Goal: Task Accomplishment & Management: Manage account settings

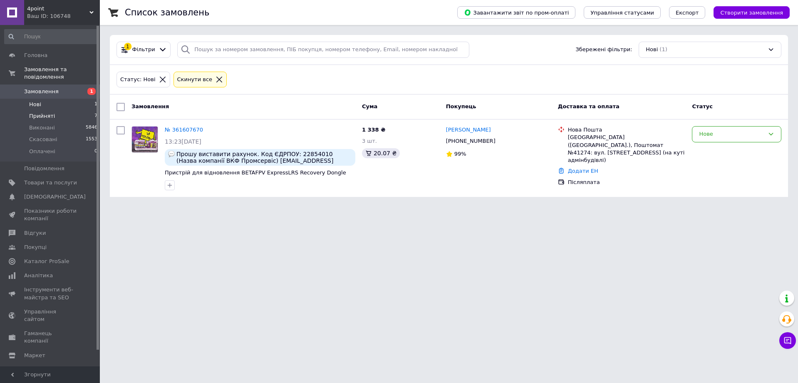
click at [41, 112] on span "Прийняті" at bounding box center [42, 115] width 26 height 7
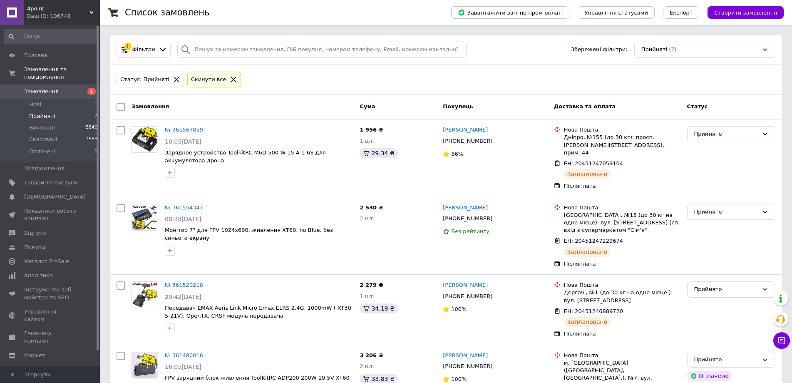
click at [54, 112] on li "Прийняті 7" at bounding box center [51, 116] width 102 height 12
click at [48, 112] on span "Прийняті" at bounding box center [42, 115] width 26 height 7
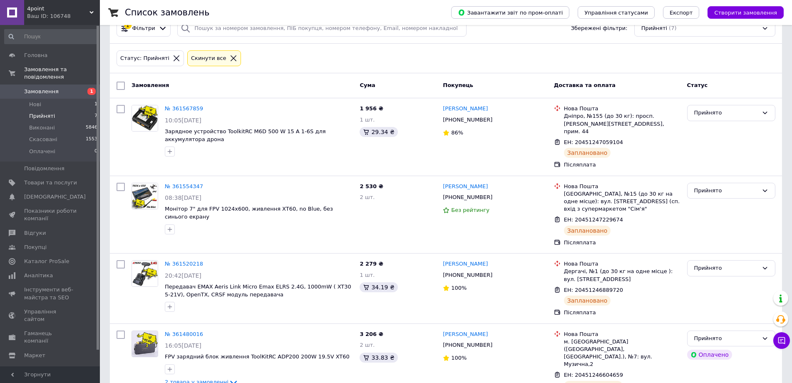
scroll to position [12, 0]
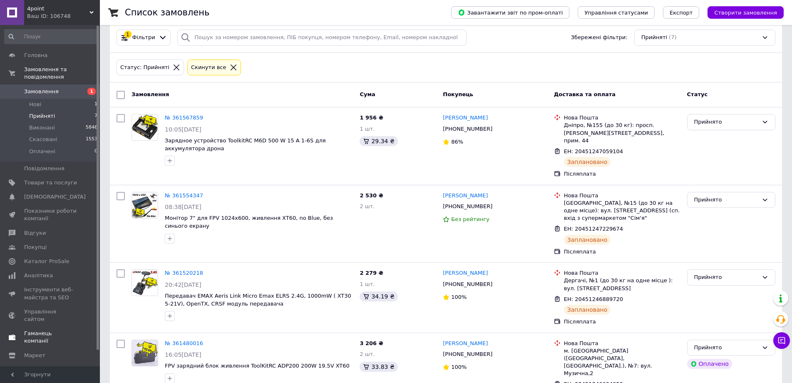
click at [37, 330] on span "Гаманець компанії" at bounding box center [50, 337] width 53 height 15
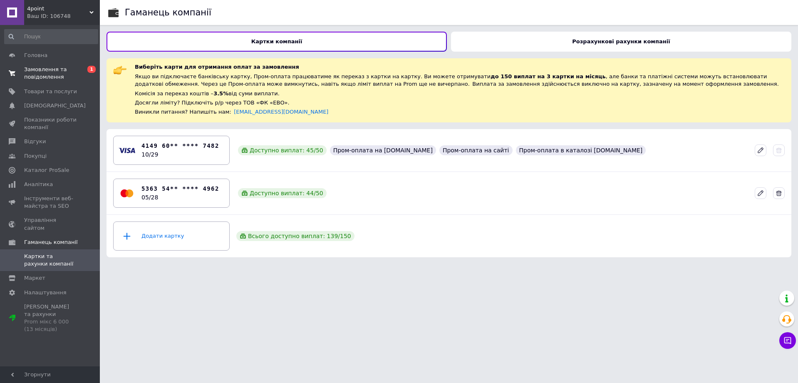
click at [32, 68] on span "Замовлення та повідомлення" at bounding box center [50, 73] width 53 height 15
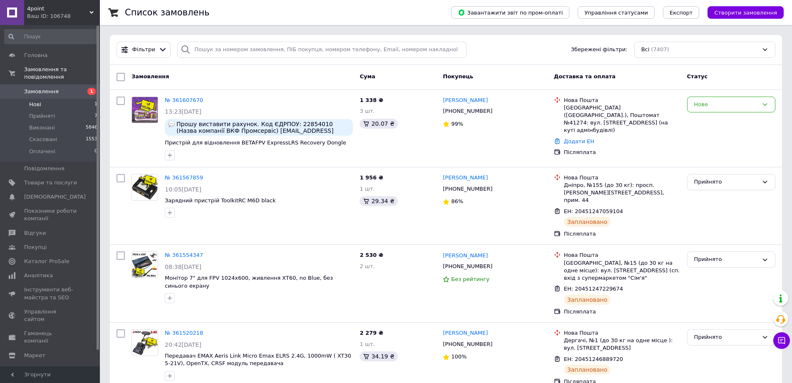
click at [50, 99] on li "Нові 1" at bounding box center [51, 105] width 102 height 12
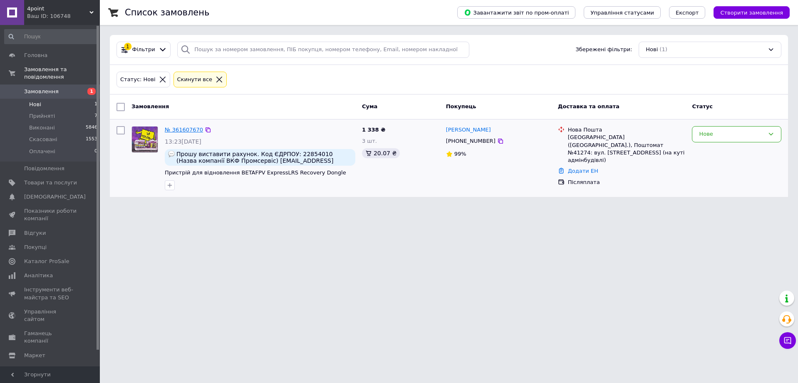
click at [190, 128] on link "№ 361607670" at bounding box center [184, 130] width 38 height 6
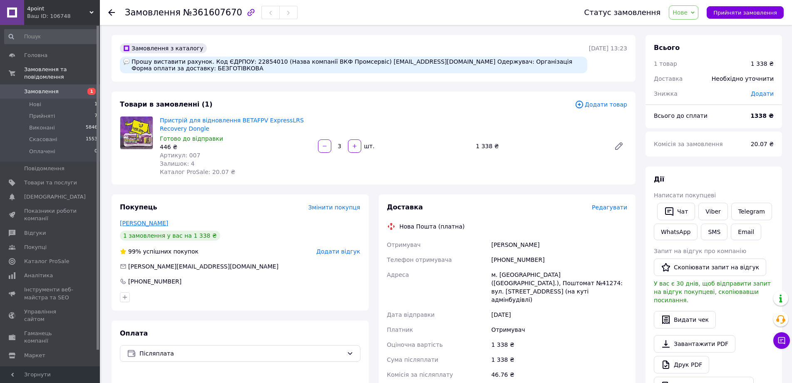
click at [143, 221] on link "Поліщук Олександр" at bounding box center [144, 223] width 48 height 7
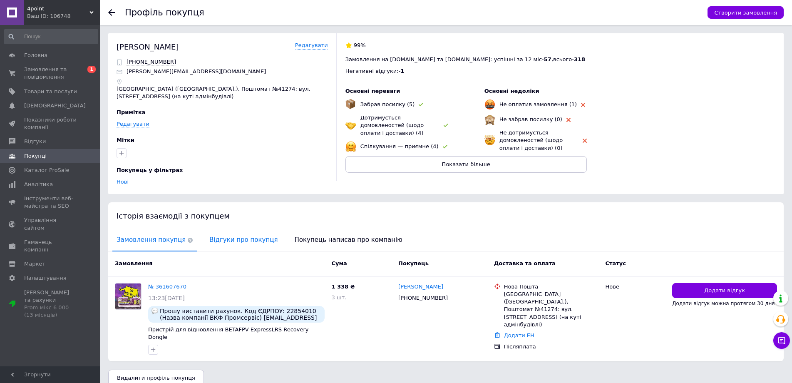
click at [211, 239] on span "Відгуки про покупця" at bounding box center [243, 239] width 77 height 21
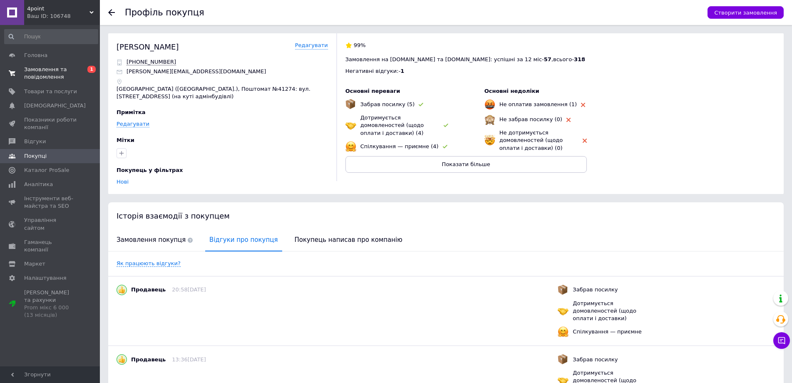
click at [32, 64] on link "Замовлення та повідомлення 0 1" at bounding box center [51, 73] width 102 height 22
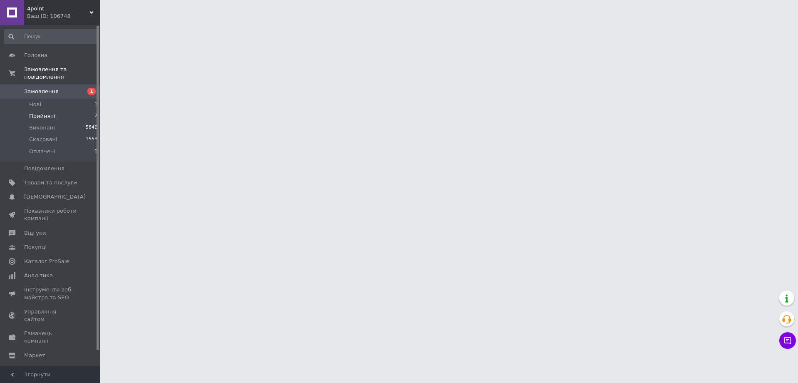
click at [45, 112] on span "Прийняті" at bounding box center [42, 115] width 26 height 7
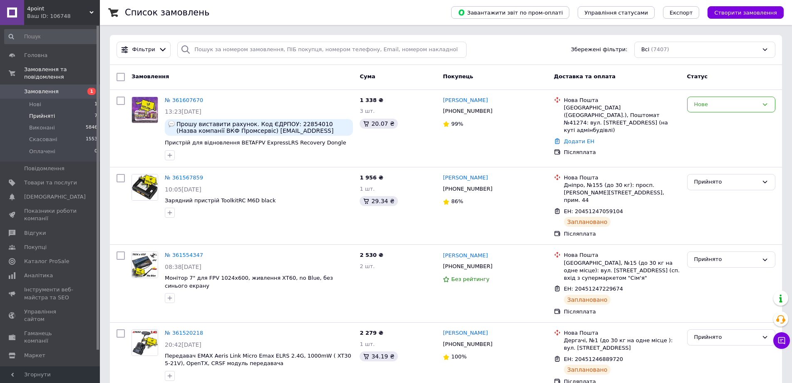
click at [46, 112] on span "Прийняті" at bounding box center [42, 115] width 26 height 7
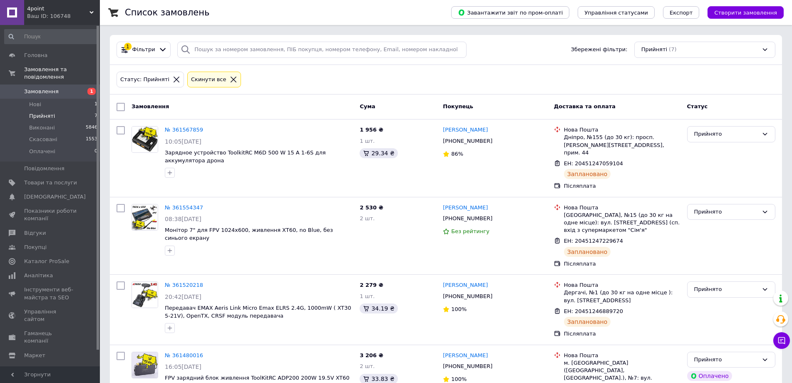
click at [50, 112] on span "Прийняті" at bounding box center [42, 115] width 26 height 7
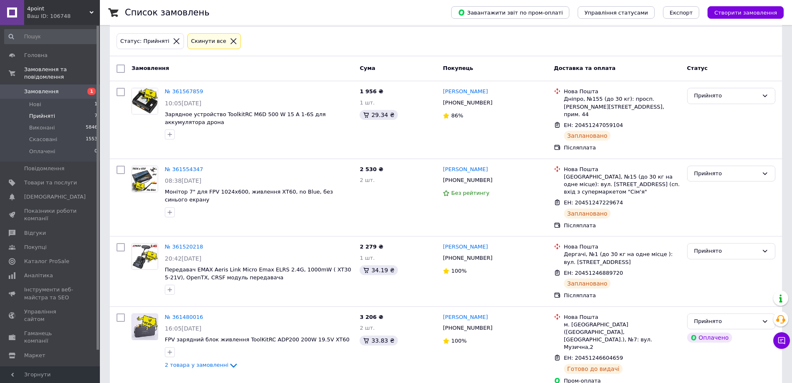
scroll to position [3, 0]
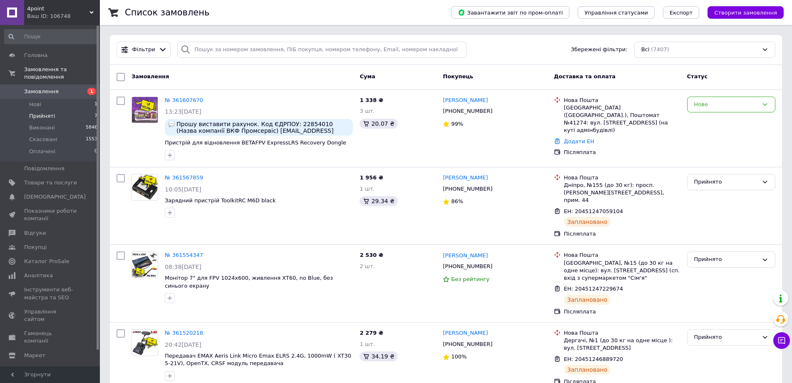
click at [34, 112] on span "Прийняті" at bounding box center [42, 115] width 26 height 7
click at [48, 99] on li "Нові 1" at bounding box center [51, 105] width 102 height 12
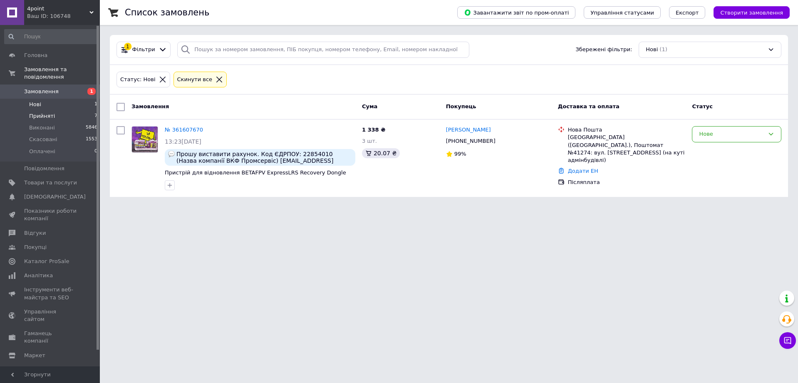
click at [38, 112] on span "Прийняті" at bounding box center [42, 115] width 26 height 7
